Goal: Task Accomplishment & Management: Manage account settings

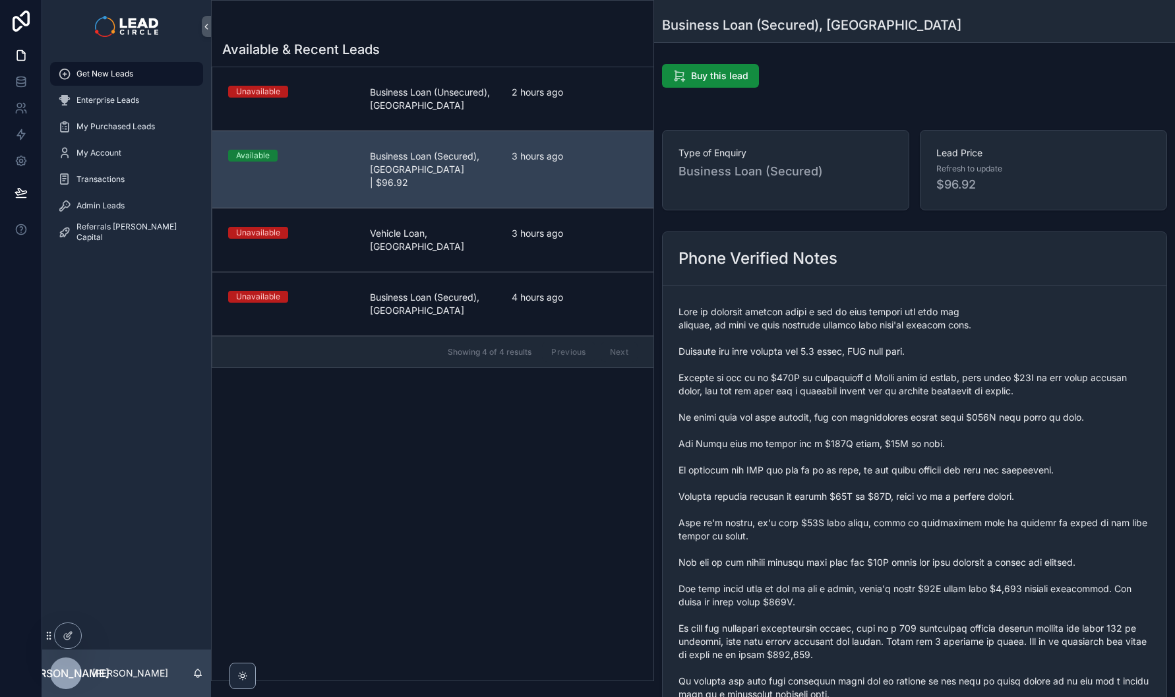
scroll to position [448, 0]
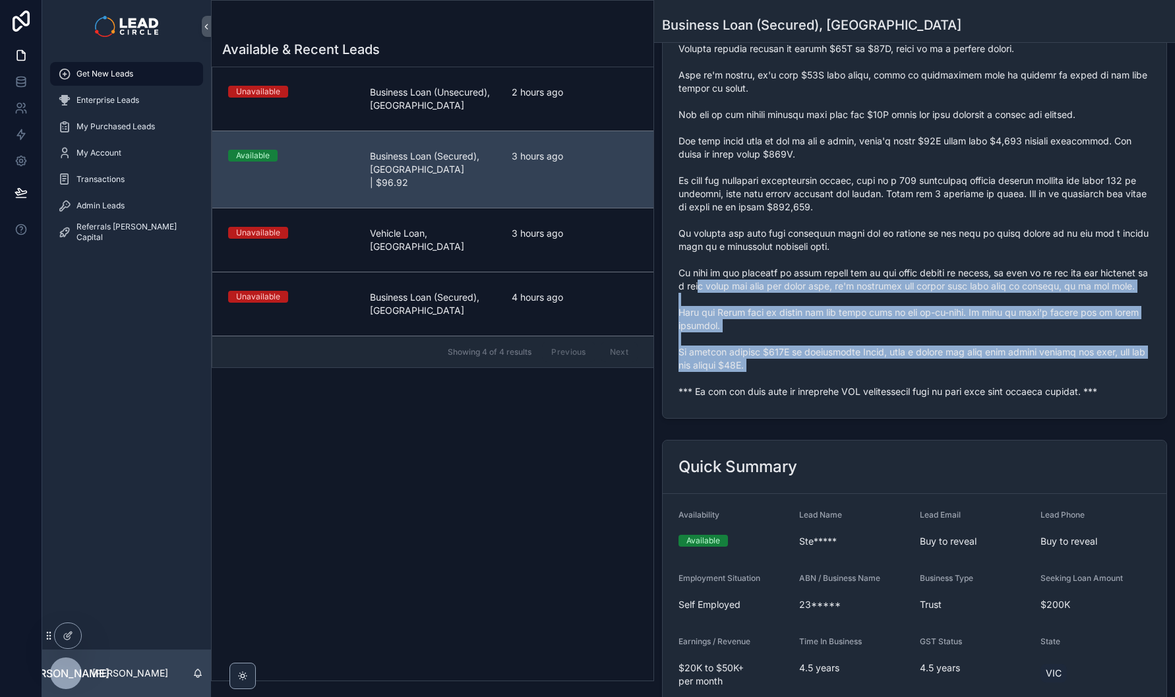
click at [737, 390] on span "scrollable content" at bounding box center [915, 128] width 472 height 541
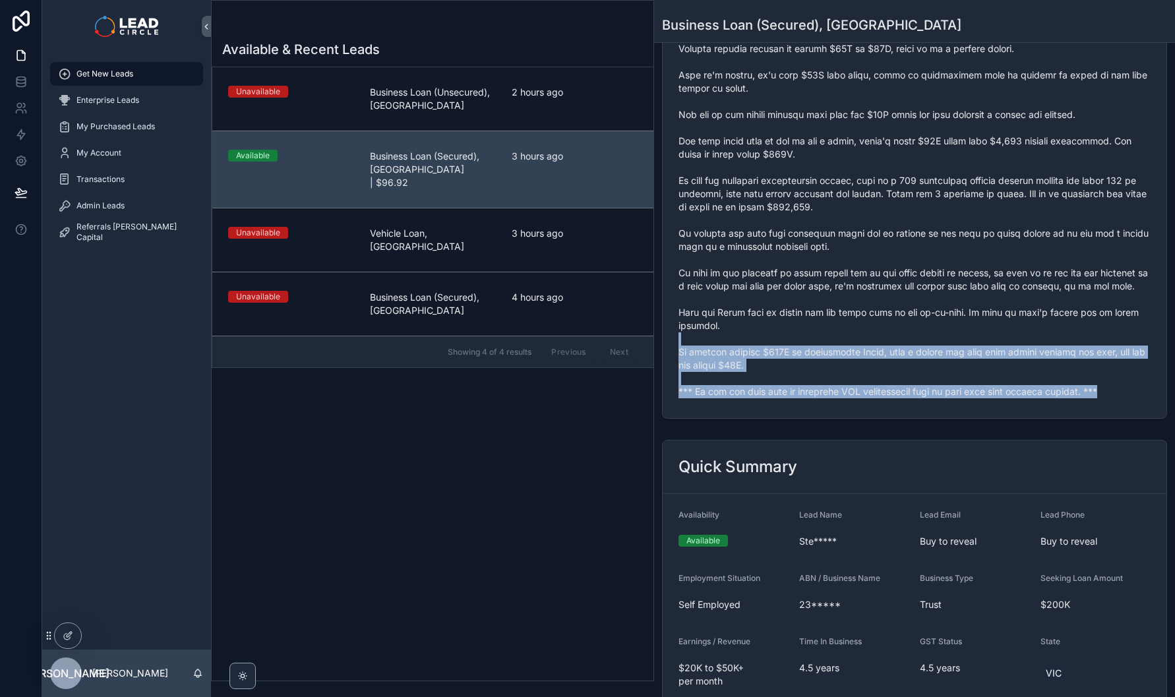
drag, startPoint x: 754, startPoint y: 369, endPoint x: 754, endPoint y: 297, distance: 71.2
click at [754, 305] on form "scrollable content" at bounding box center [915, 128] width 504 height 580
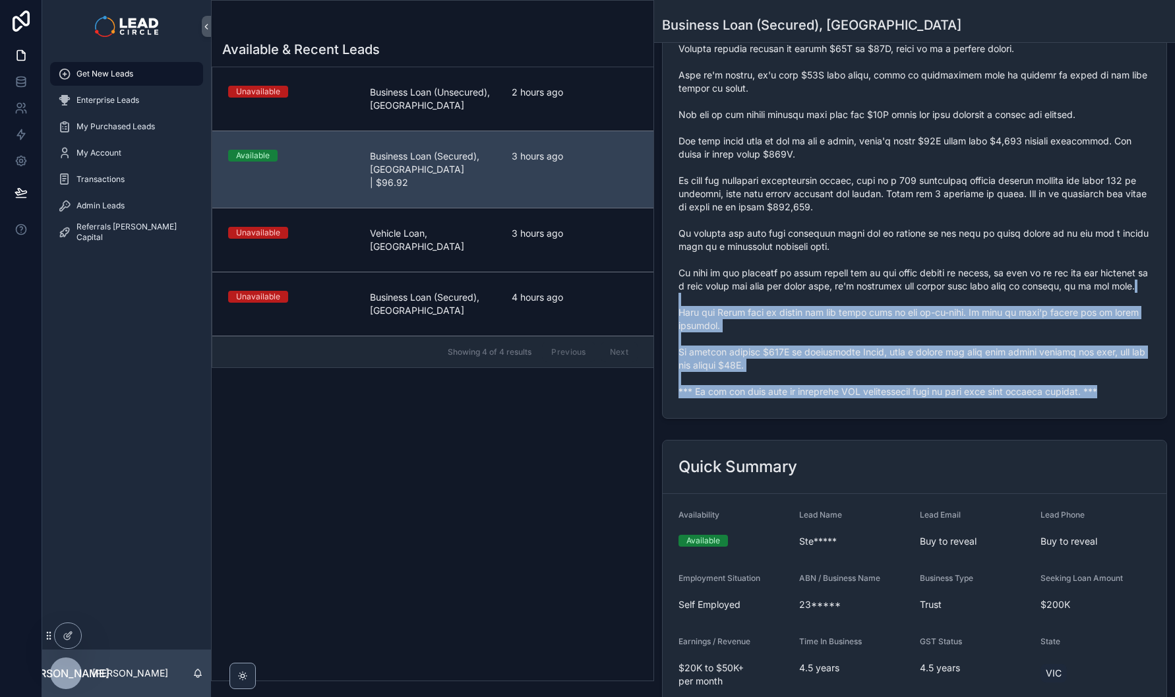
click at [754, 297] on span "scrollable content" at bounding box center [915, 128] width 472 height 541
drag, startPoint x: 755, startPoint y: 295, endPoint x: 795, endPoint y: 427, distance: 137.1
click at [795, 418] on form "scrollable content" at bounding box center [915, 128] width 504 height 580
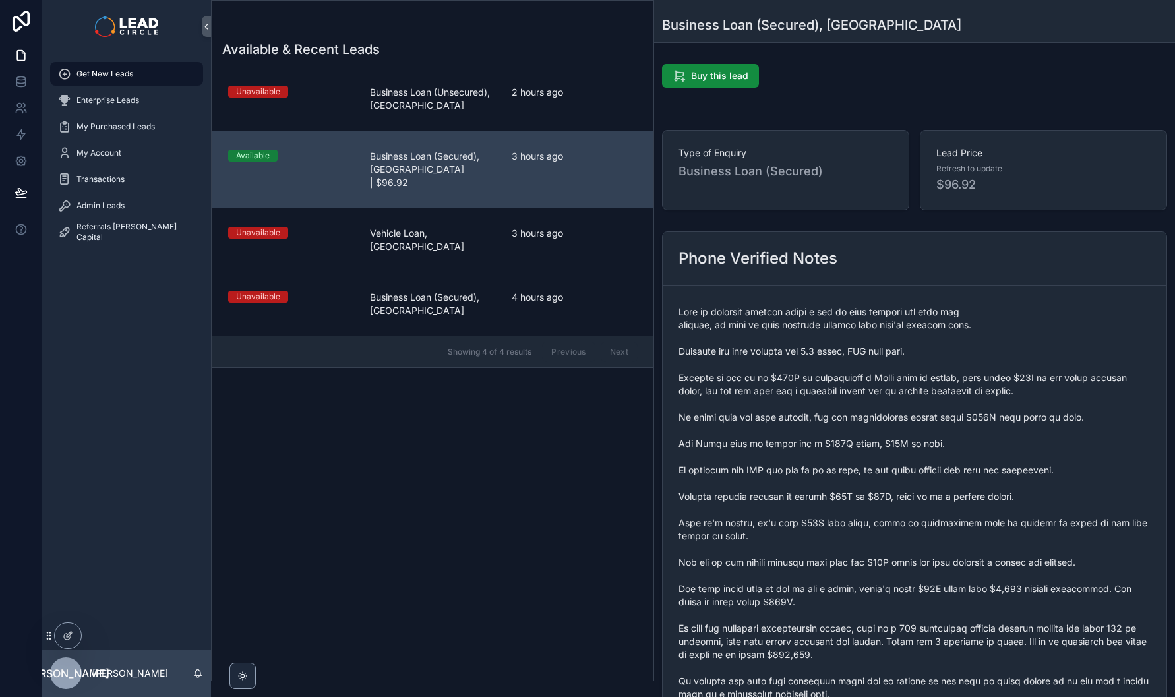
scroll to position [0, 0]
click at [166, 212] on div "Admin Leads" at bounding box center [126, 205] width 137 height 21
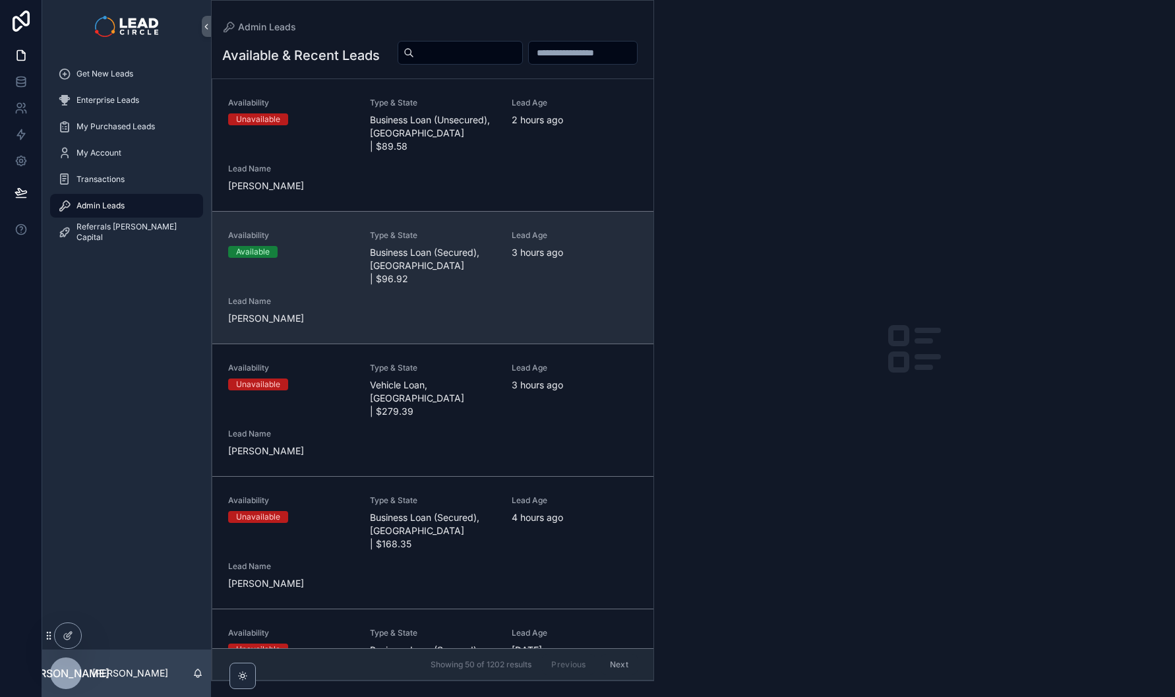
click at [452, 317] on div "Availability Available Type & State Business Loan (Secured), [GEOGRAPHIC_DATA] …" at bounding box center [433, 277] width 410 height 95
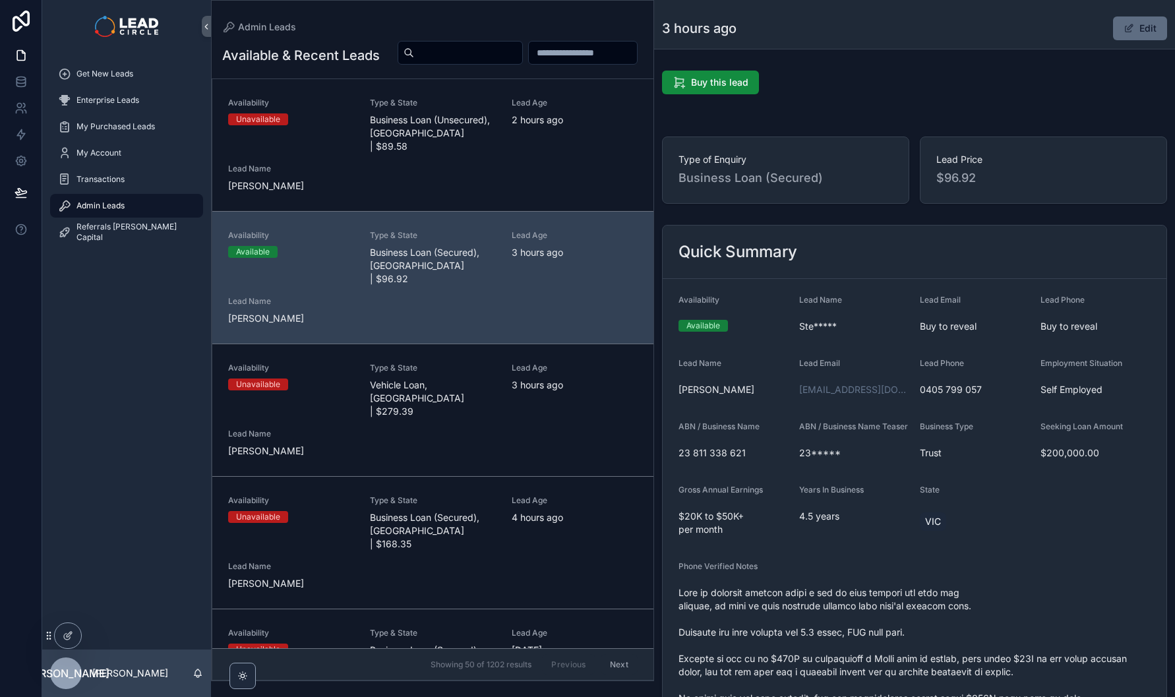
click at [1124, 31] on span "scrollable content" at bounding box center [1129, 28] width 11 height 11
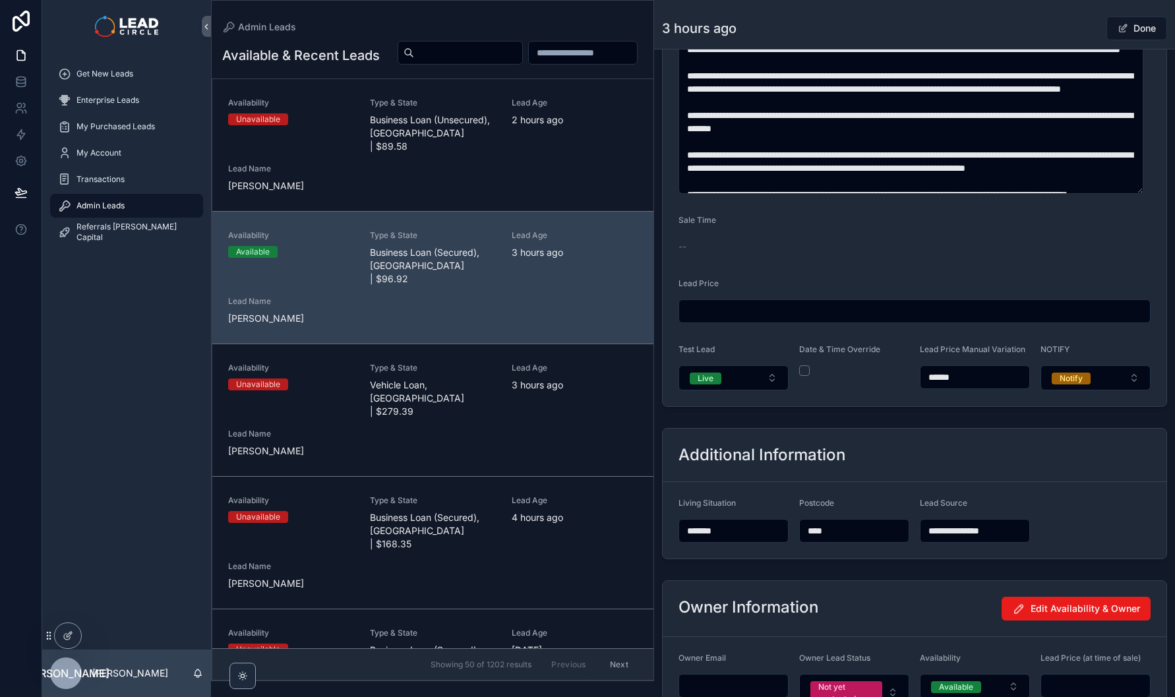
scroll to position [970, 0]
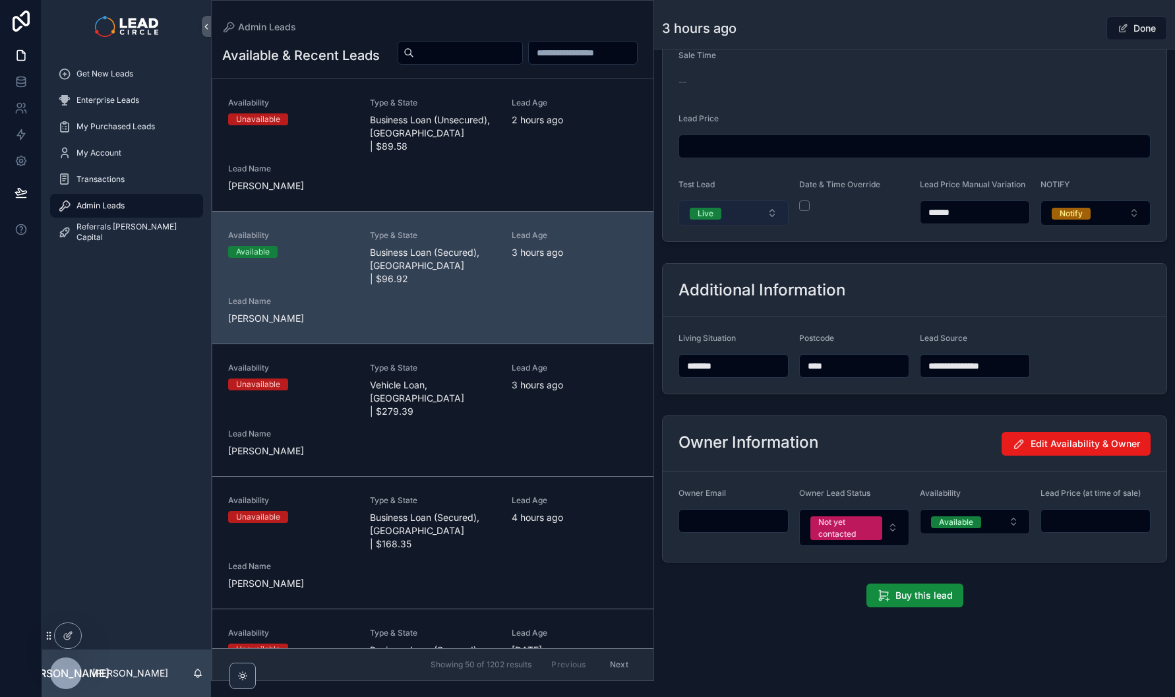
click at [741, 225] on button "Live" at bounding box center [734, 212] width 110 height 25
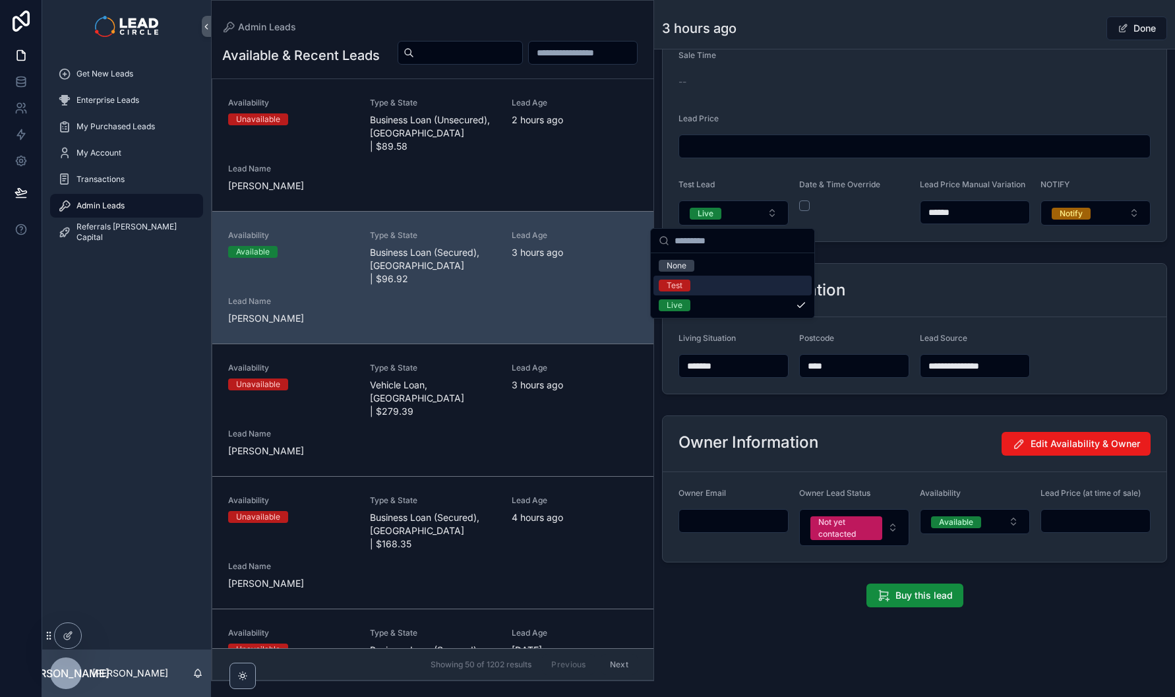
click at [724, 288] on div "Test" at bounding box center [733, 286] width 158 height 20
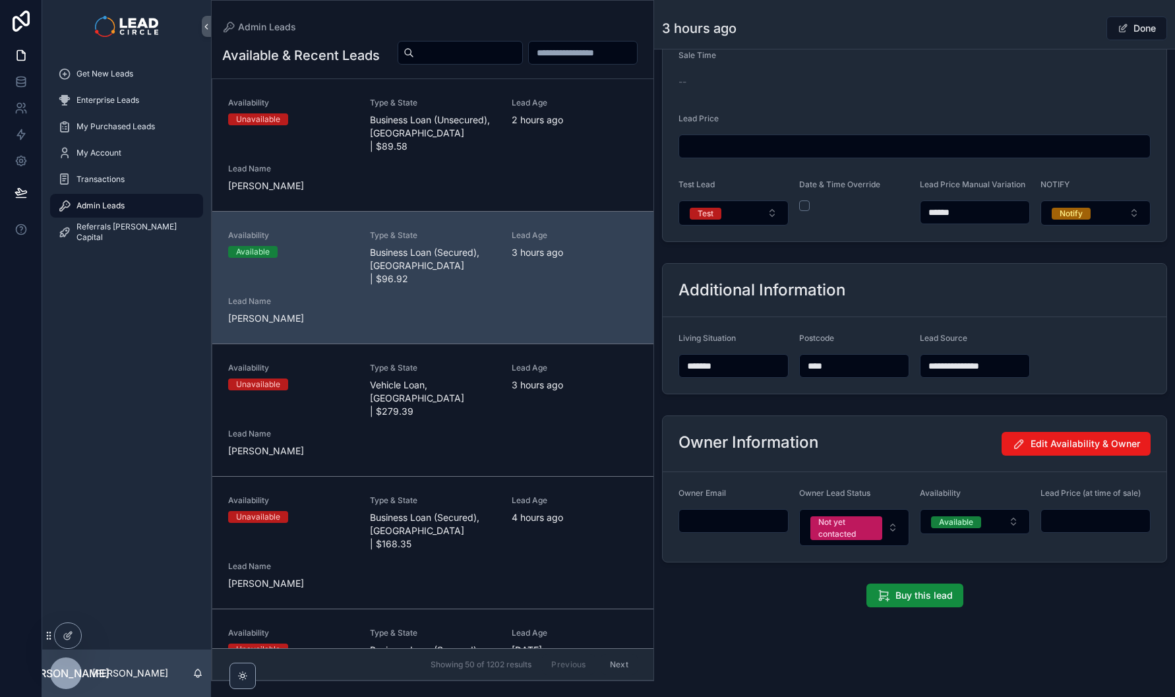
click at [1134, 30] on button "Done" at bounding box center [1137, 28] width 61 height 24
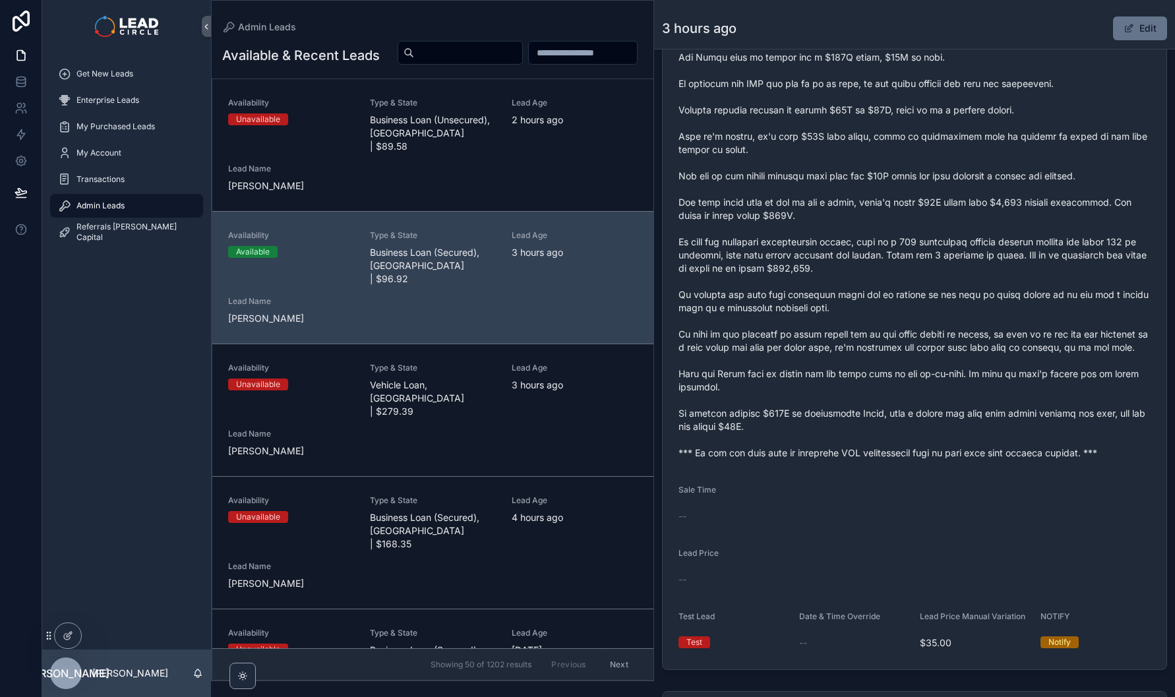
scroll to position [667, 0]
click at [973, 292] on span "scrollable content" at bounding box center [915, 189] width 472 height 541
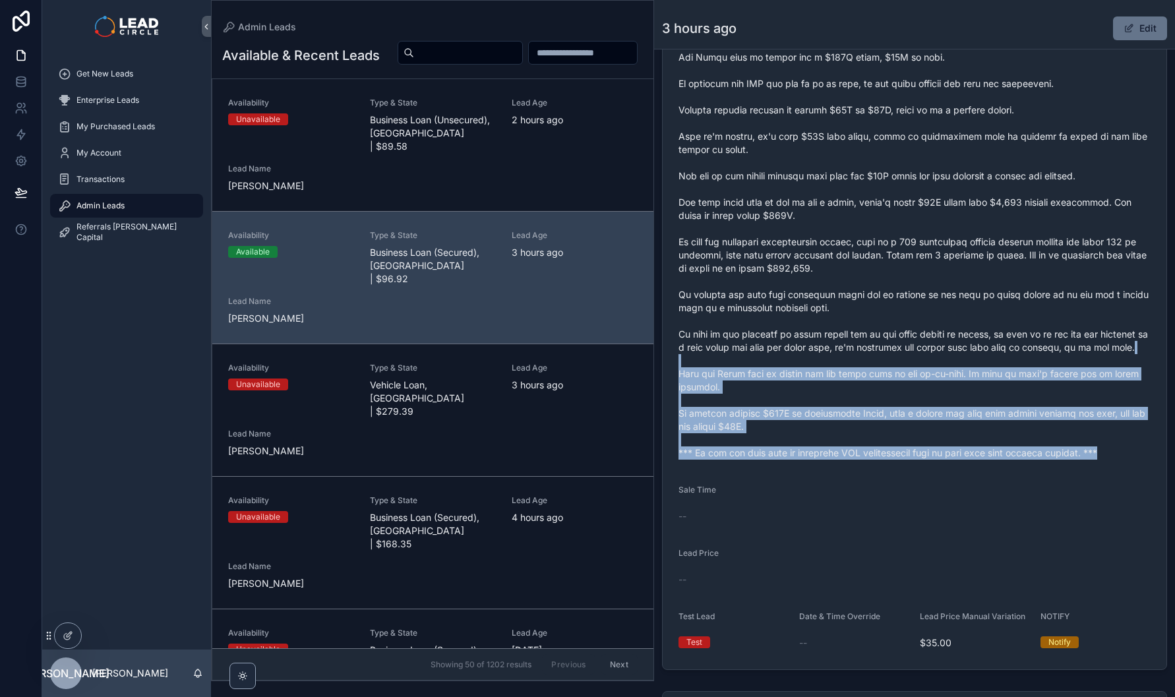
drag, startPoint x: 851, startPoint y: 375, endPoint x: 907, endPoint y: 497, distance: 133.4
click at [900, 489] on form "Availability Available Lead Name Ste***** Lead Email Buy to reveal Lead Phone B…" at bounding box center [915, 141] width 504 height 1058
click at [907, 497] on form "Availability Available Lead Name Ste***** Lead Email Buy to reveal Lead Phone B…" at bounding box center [915, 141] width 504 height 1058
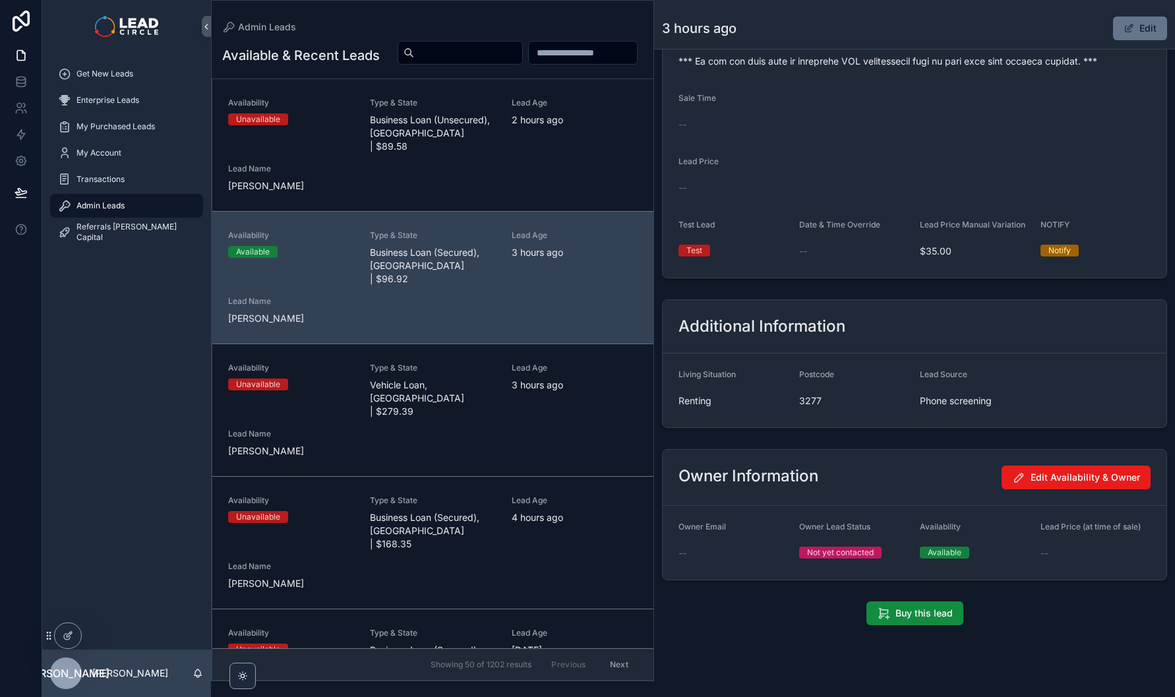
scroll to position [1083, 0]
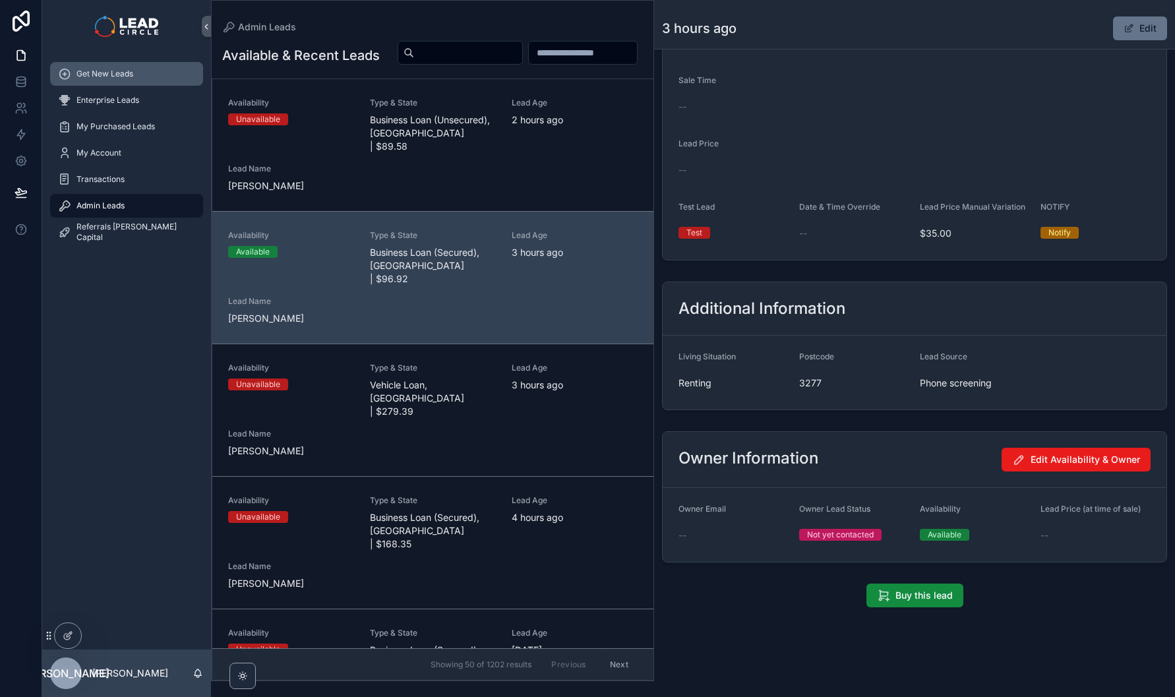
click at [116, 84] on link "Get New Leads" at bounding box center [126, 74] width 153 height 24
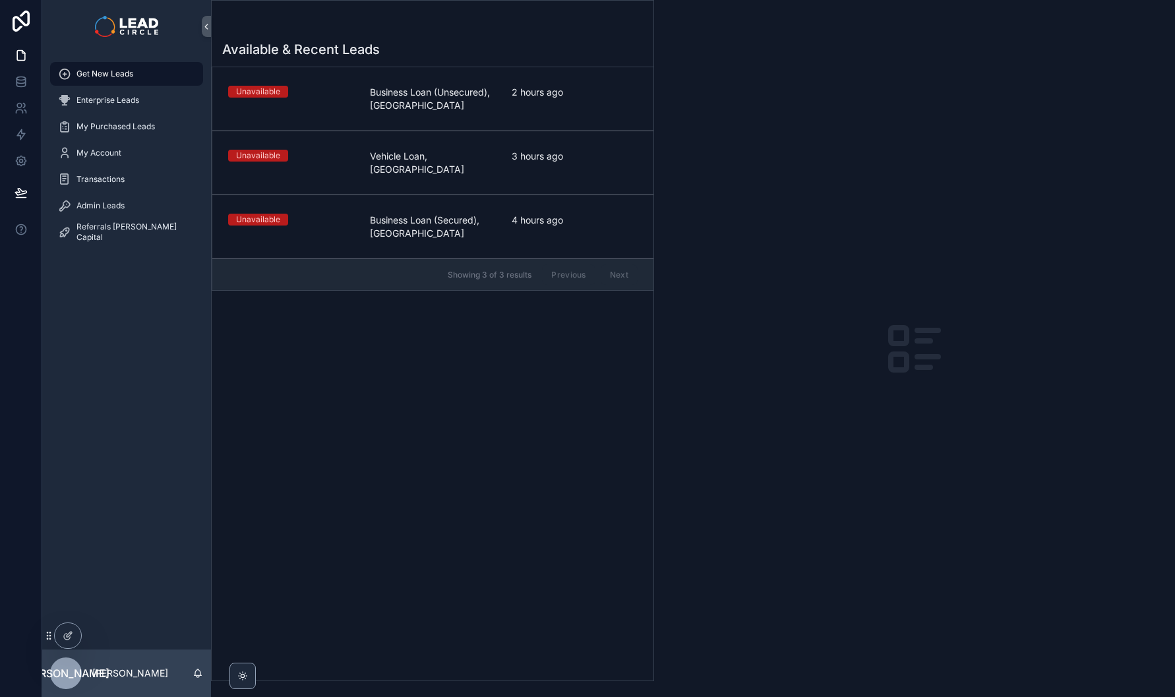
click at [106, 299] on div "Get New Leads Enterprise Leads My Purchased Leads My Account Transactions Admin…" at bounding box center [126, 351] width 169 height 597
click at [438, 538] on div "Available & Recent Leads Unavailable Business Loan (Unsecured), [GEOGRAPHIC_DAT…" at bounding box center [433, 356] width 442 height 648
